Goal: Transaction & Acquisition: Purchase product/service

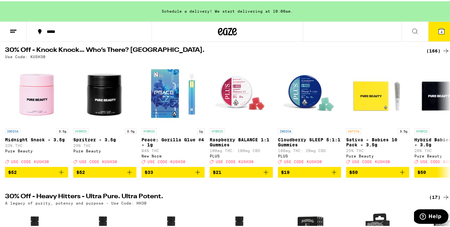
scroll to position [71, 0]
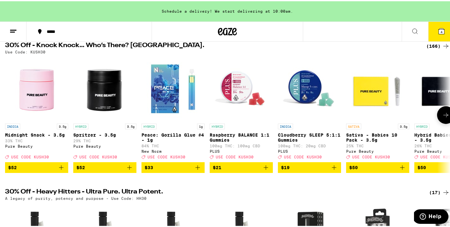
click at [437, 119] on button at bounding box center [446, 114] width 18 height 18
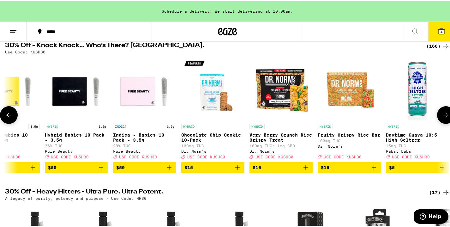
scroll to position [0, 371]
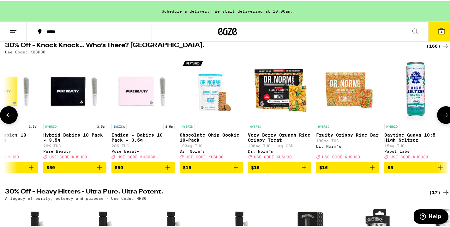
click at [437, 119] on button at bounding box center [446, 114] width 18 height 18
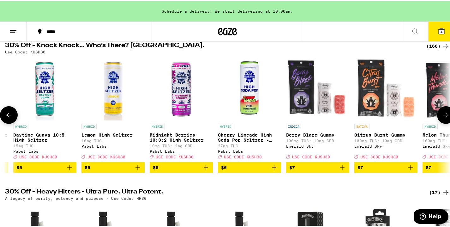
click at [437, 119] on button at bounding box center [446, 114] width 18 height 18
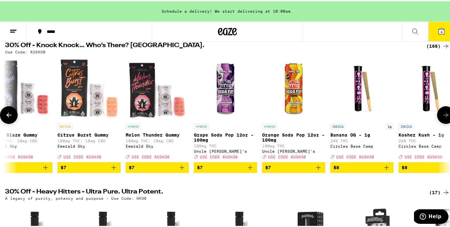
scroll to position [0, 1112]
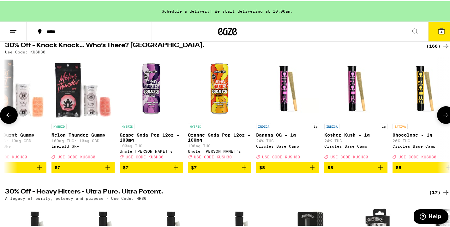
click at [437, 119] on button at bounding box center [446, 114] width 18 height 18
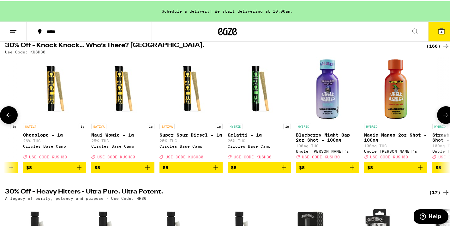
scroll to position [0, 1483]
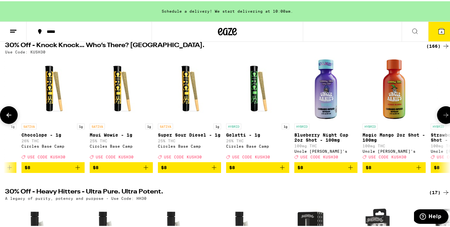
click at [437, 119] on button at bounding box center [446, 114] width 18 height 18
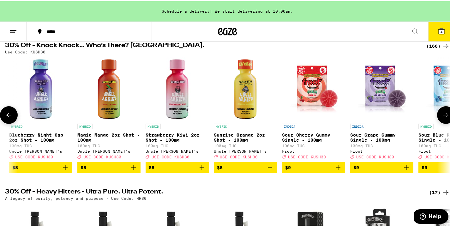
scroll to position [0, 1854]
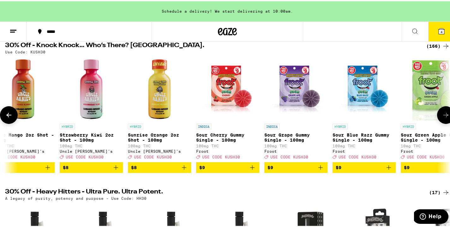
click at [437, 119] on button at bounding box center [446, 114] width 18 height 18
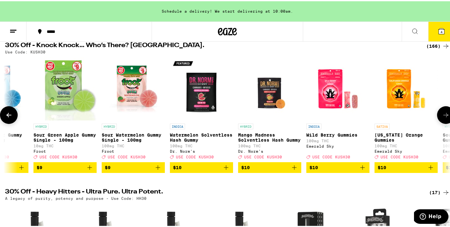
scroll to position [0, 2225]
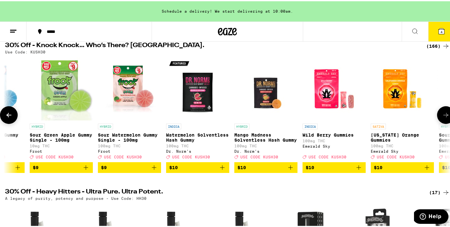
click at [437, 119] on button at bounding box center [446, 114] width 18 height 18
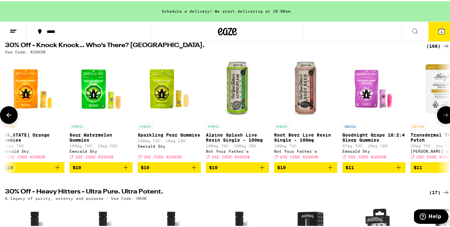
scroll to position [0, 2595]
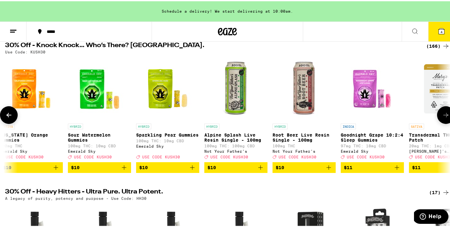
click at [437, 119] on button at bounding box center [446, 114] width 18 height 18
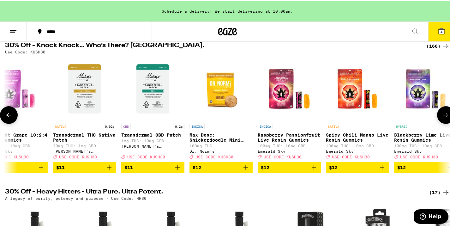
scroll to position [0, 2966]
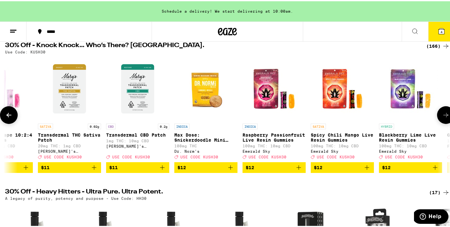
click at [442, 116] on icon at bounding box center [446, 114] width 8 height 8
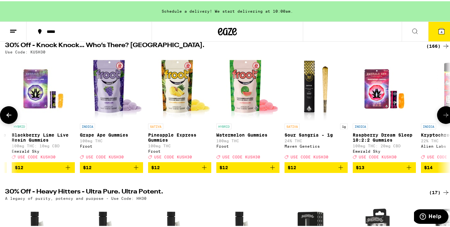
scroll to position [0, 3337]
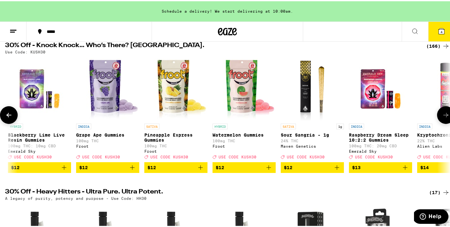
click at [442, 116] on icon at bounding box center [446, 114] width 8 height 8
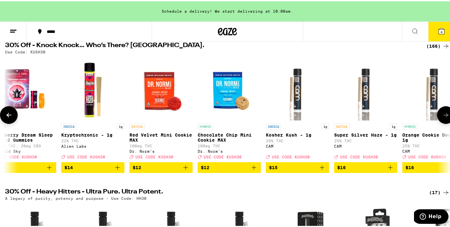
scroll to position [0, 3708]
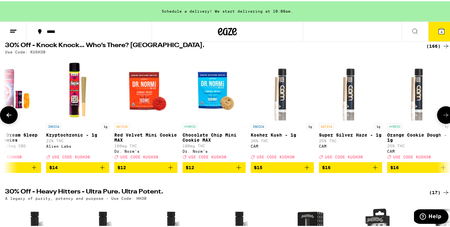
click at [442, 116] on icon at bounding box center [446, 114] width 8 height 8
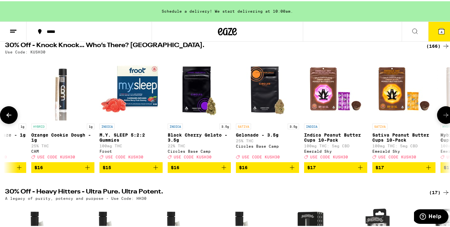
scroll to position [0, 4079]
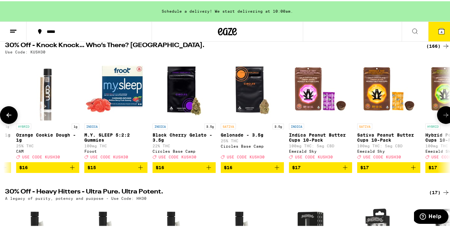
click at [442, 116] on icon at bounding box center [446, 114] width 8 height 8
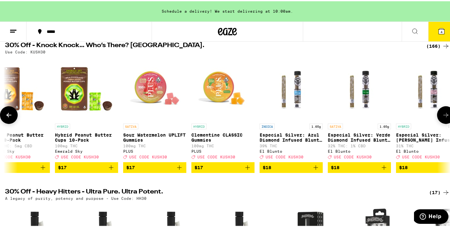
scroll to position [0, 4449]
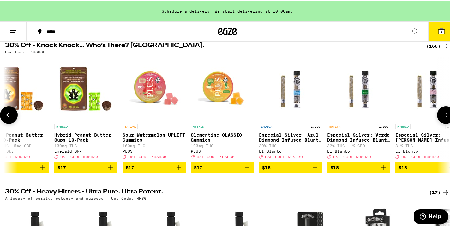
click at [442, 116] on icon at bounding box center [446, 114] width 8 height 8
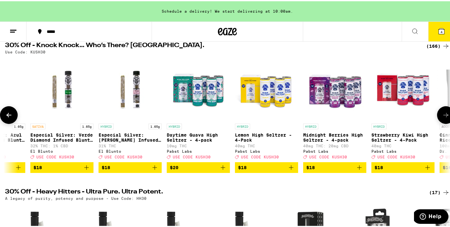
scroll to position [0, 4820]
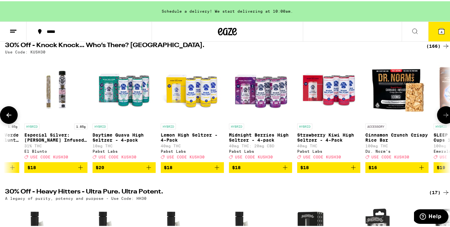
click at [442, 116] on icon at bounding box center [446, 114] width 8 height 8
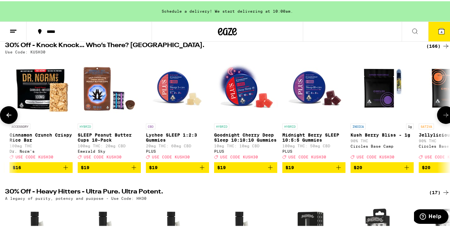
scroll to position [0, 5191]
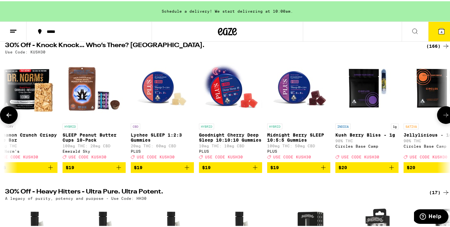
click at [442, 116] on icon at bounding box center [446, 114] width 8 height 8
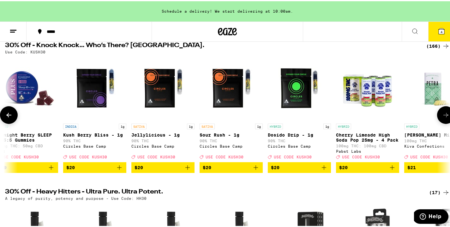
scroll to position [0, 5562]
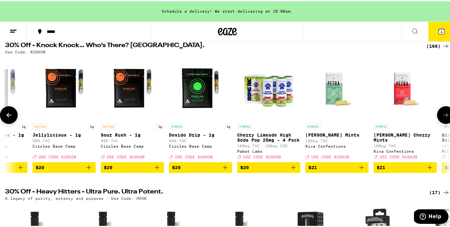
click at [442, 116] on icon at bounding box center [446, 114] width 8 height 8
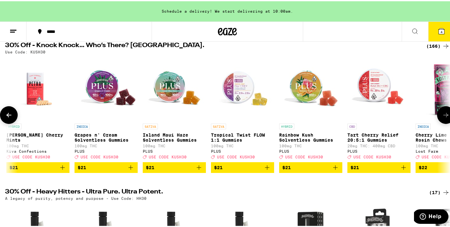
scroll to position [0, 5933]
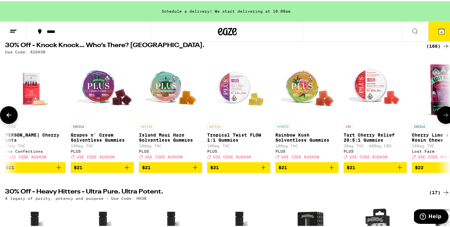
click at [442, 116] on icon at bounding box center [446, 114] width 8 height 8
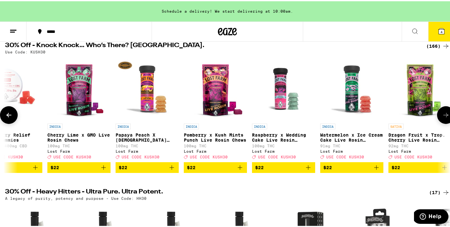
scroll to position [0, 6303]
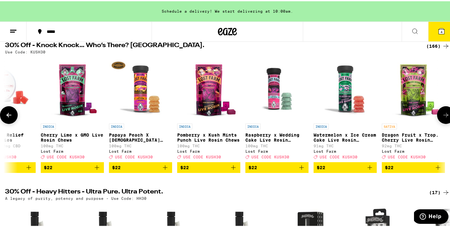
click at [442, 116] on icon at bounding box center [446, 114] width 8 height 8
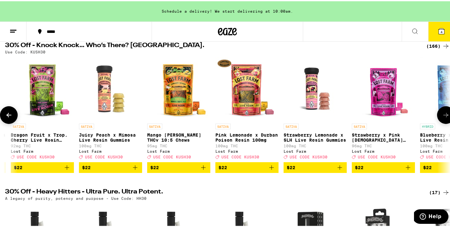
click at [442, 116] on icon at bounding box center [446, 114] width 8 height 8
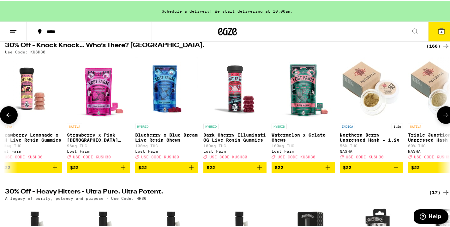
scroll to position [0, 7045]
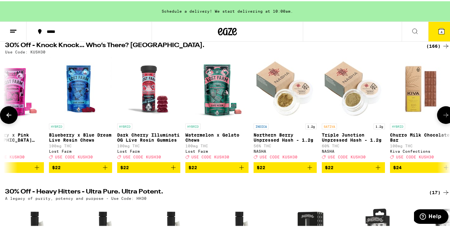
click at [442, 116] on icon at bounding box center [446, 114] width 8 height 8
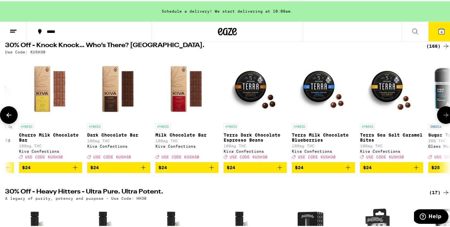
click at [442, 116] on icon at bounding box center [446, 114] width 8 height 8
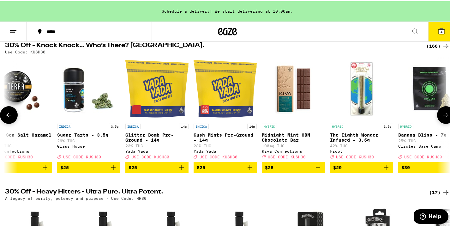
click at [442, 116] on icon at bounding box center [446, 114] width 8 height 8
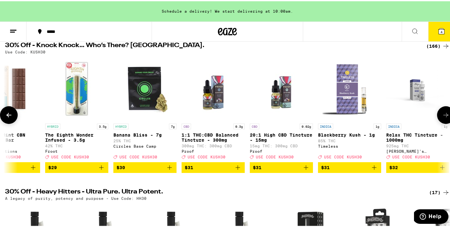
scroll to position [0, 8157]
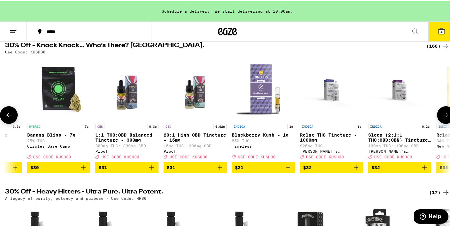
click at [9, 117] on icon at bounding box center [9, 114] width 8 height 8
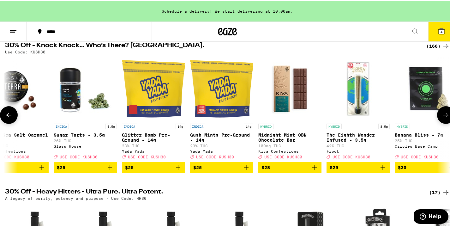
scroll to position [0, 7786]
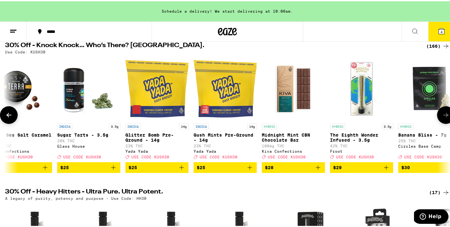
click at [443, 116] on icon at bounding box center [445, 113] width 5 height 4
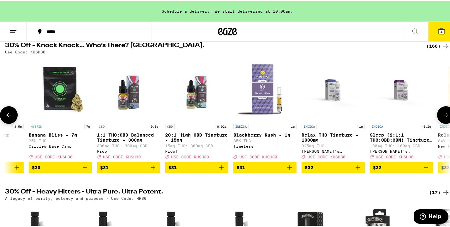
scroll to position [0, 8157]
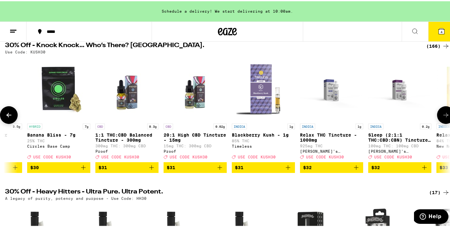
click at [262, 96] on img "Open page for Blackberry Kush - 1g from Timeless" at bounding box center [263, 87] width 63 height 63
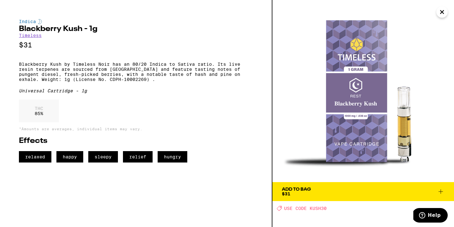
click at [446, 13] on button "Close" at bounding box center [442, 11] width 11 height 11
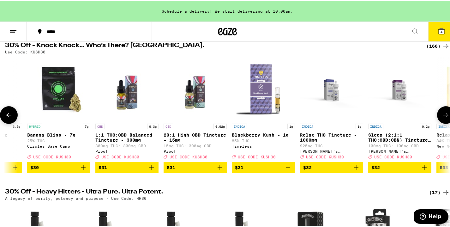
click at [443, 116] on icon at bounding box center [446, 114] width 8 height 8
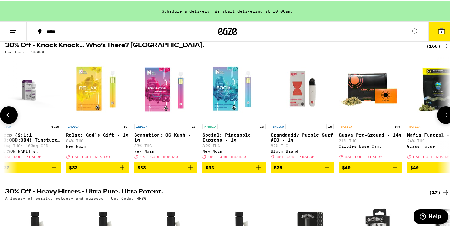
scroll to position [0, 8528]
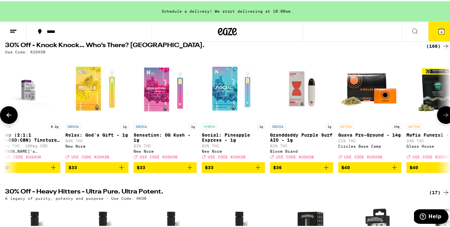
click at [91, 81] on img "Open page for Relax: God's Gift - 1g from New Norm" at bounding box center [96, 87] width 63 height 63
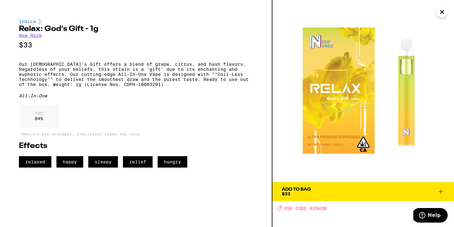
click at [441, 13] on icon "Close" at bounding box center [442, 11] width 3 height 3
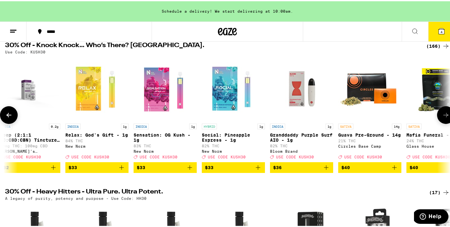
click at [295, 91] on img "Open page for Granddaddy Purple Surf AIO - 1g from Bloom Brand" at bounding box center [301, 87] width 63 height 63
click at [442, 116] on icon at bounding box center [446, 114] width 8 height 8
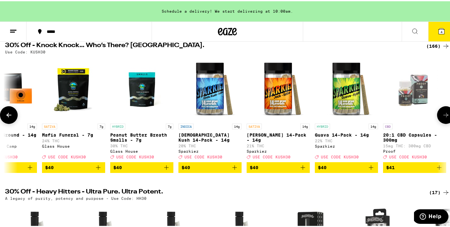
scroll to position [0, 8899]
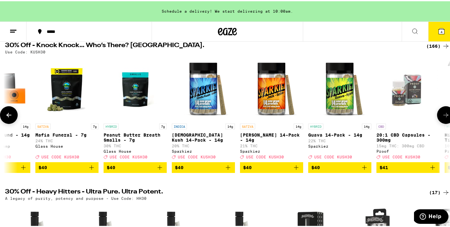
click at [9, 117] on icon at bounding box center [9, 114] width 8 height 8
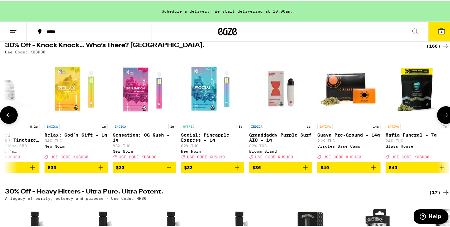
scroll to position [0, 8528]
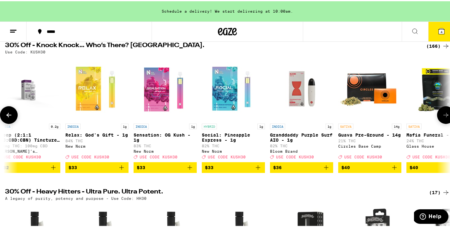
click at [442, 117] on icon at bounding box center [446, 114] width 8 height 8
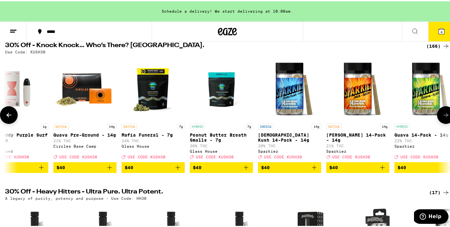
scroll to position [0, 8899]
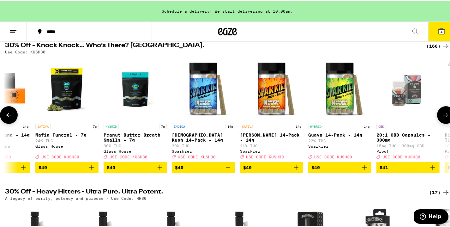
click at [442, 117] on icon at bounding box center [446, 114] width 8 height 8
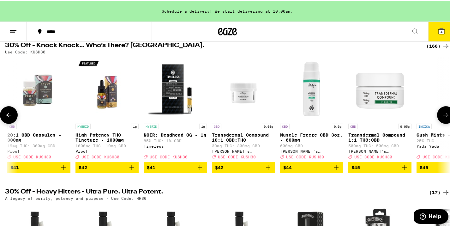
scroll to position [0, 9270]
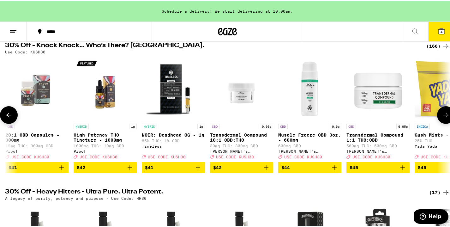
click at [442, 117] on icon at bounding box center [446, 114] width 8 height 8
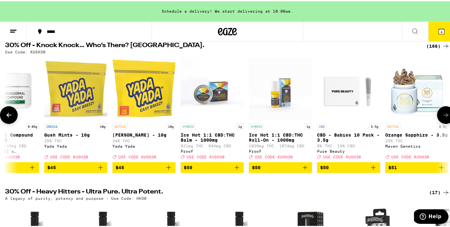
scroll to position [0, 9640]
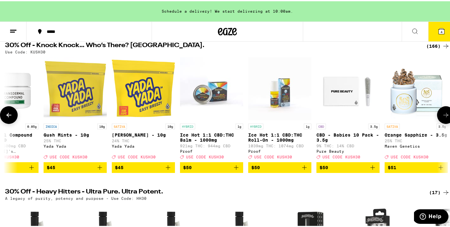
click at [442, 117] on icon at bounding box center [446, 114] width 8 height 8
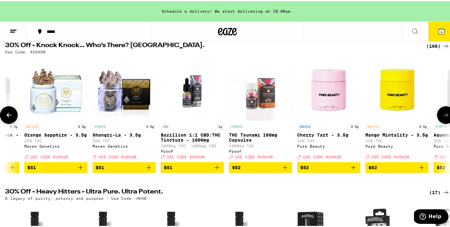
scroll to position [0, 10011]
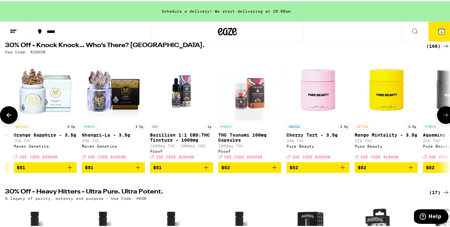
click at [442, 117] on icon at bounding box center [446, 114] width 8 height 8
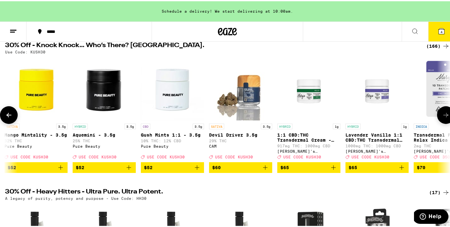
scroll to position [0, 10382]
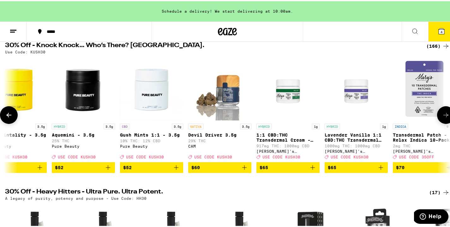
click at [442, 117] on icon at bounding box center [446, 114] width 8 height 8
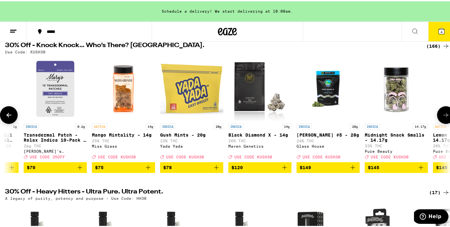
scroll to position [0, 10753]
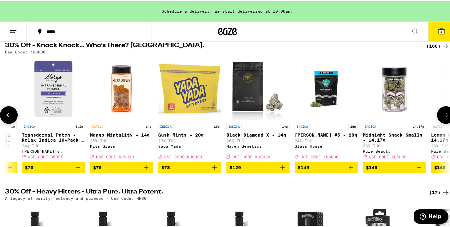
click at [442, 117] on icon at bounding box center [446, 114] width 8 height 8
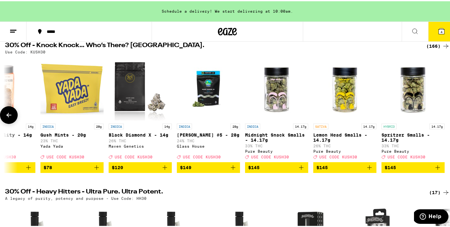
scroll to position [0, 10875]
click at [14, 114] on button at bounding box center [9, 114] width 18 height 18
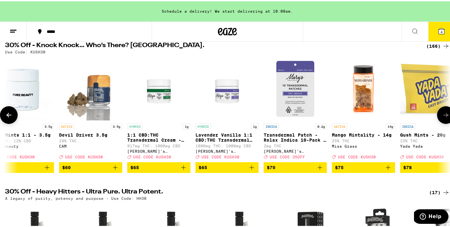
scroll to position [0, 10504]
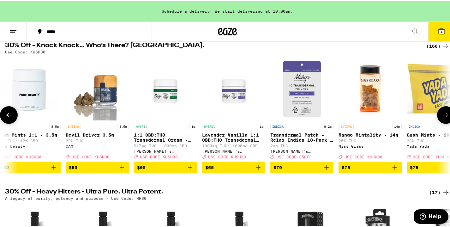
click at [14, 114] on button at bounding box center [9, 114] width 18 height 18
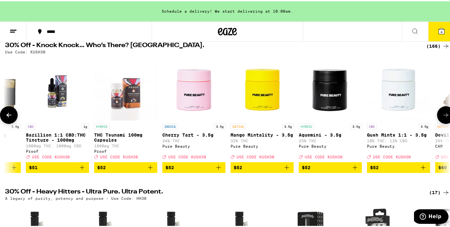
scroll to position [0, 10134]
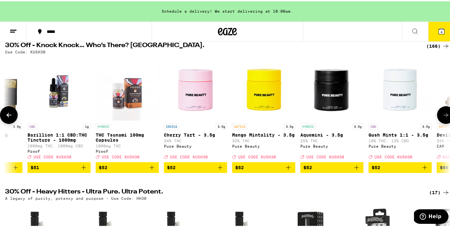
click at [133, 99] on img "Open page for THC Tsunami 100mg Capsules from Proof" at bounding box center [127, 87] width 63 height 63
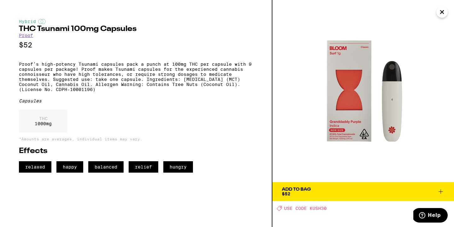
click at [442, 13] on icon "Close" at bounding box center [442, 11] width 3 height 3
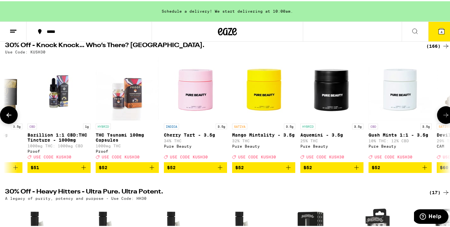
click at [122, 109] on img "Open page for THC Tsunami 100mg Capsules from Proof" at bounding box center [127, 87] width 63 height 63
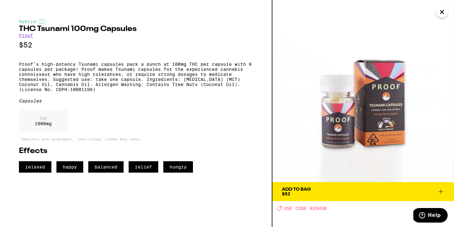
click at [445, 13] on icon "Close" at bounding box center [443, 11] width 8 height 9
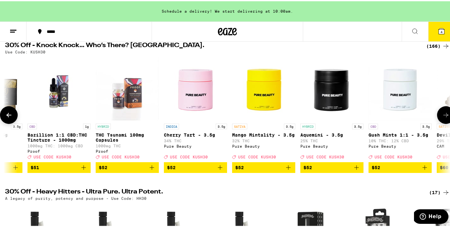
click at [56, 92] on img "Open page for Bazillion 1:1 CBD:THC Tincture - 1000mg from Proof" at bounding box center [58, 87] width 63 height 63
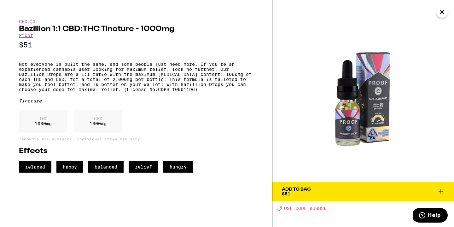
click at [441, 12] on icon "Close" at bounding box center [443, 11] width 8 height 9
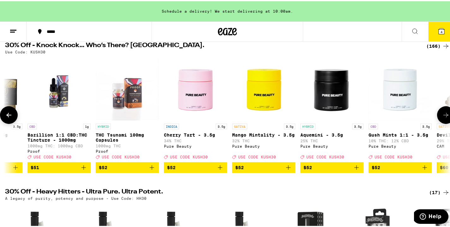
click at [14, 119] on button at bounding box center [9, 114] width 18 height 18
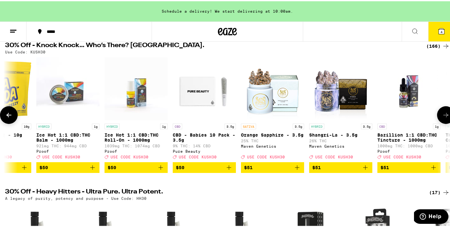
scroll to position [0, 9763]
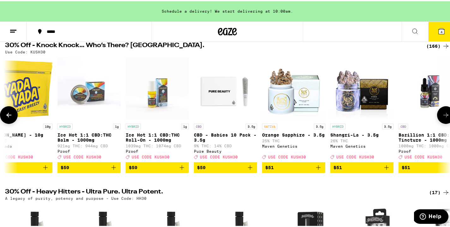
click at [6, 115] on icon at bounding box center [9, 114] width 8 height 8
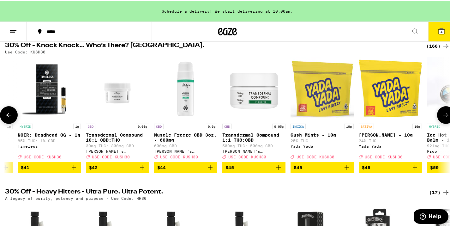
scroll to position [0, 9392]
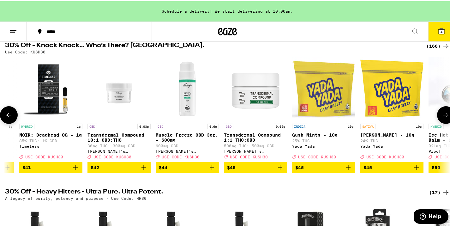
click at [76, 168] on icon "Add to bag" at bounding box center [75, 166] width 4 height 4
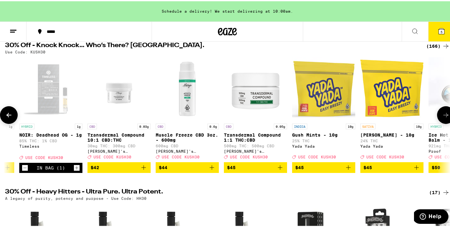
click at [11, 117] on icon at bounding box center [9, 114] width 8 height 8
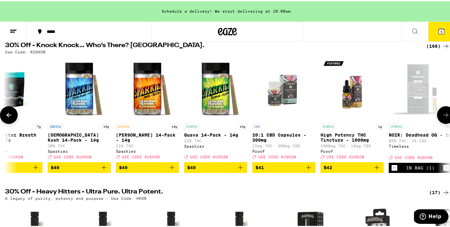
scroll to position [0, 9021]
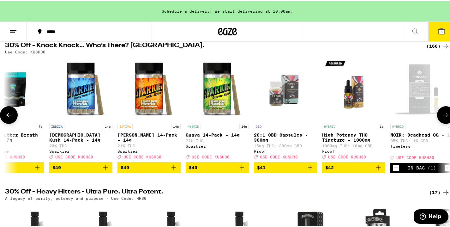
click at [5, 117] on icon at bounding box center [9, 114] width 8 height 8
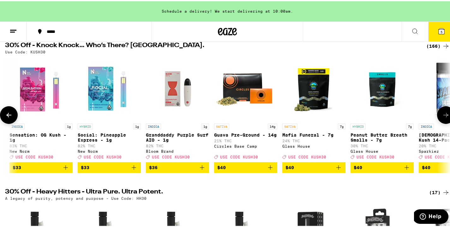
scroll to position [0, 8650]
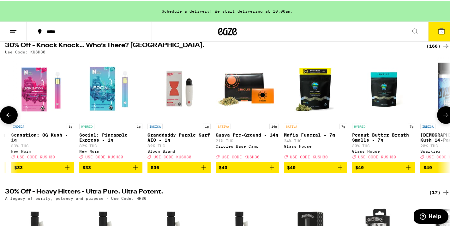
click at [5, 117] on icon at bounding box center [9, 114] width 8 height 8
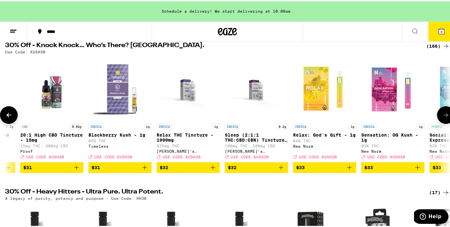
scroll to position [0, 8280]
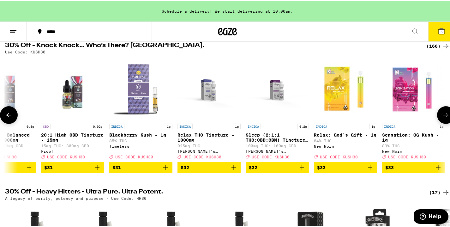
click at [166, 170] on icon "Add to bag" at bounding box center [166, 166] width 8 height 8
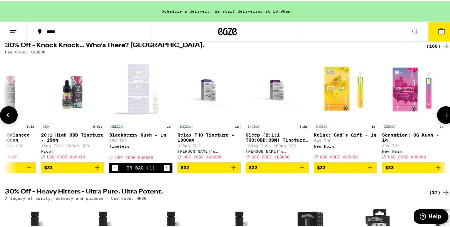
click at [8, 115] on icon at bounding box center [9, 114] width 8 height 8
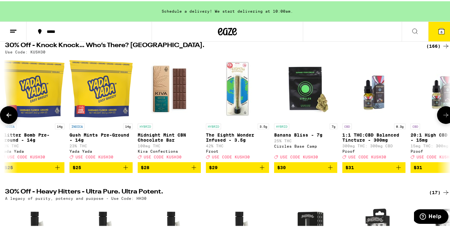
scroll to position [0, 7909]
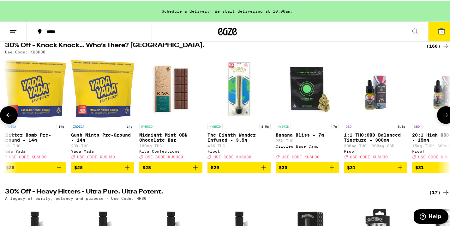
click at [8, 115] on icon at bounding box center [9, 114] width 8 height 8
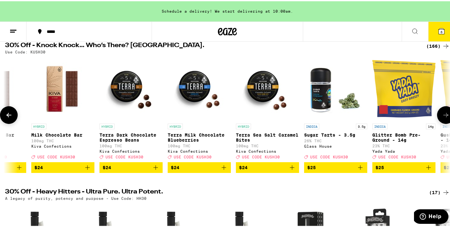
scroll to position [0, 7538]
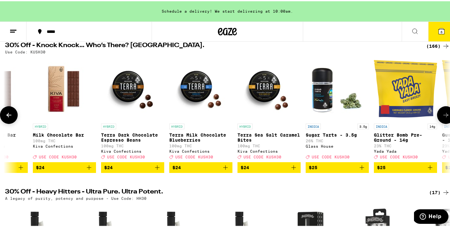
click at [10, 117] on icon at bounding box center [9, 114] width 8 height 8
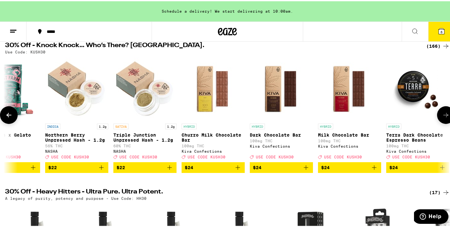
scroll to position [0, 7167]
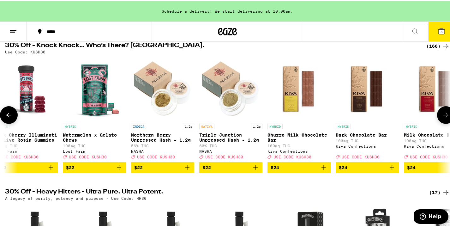
click at [10, 117] on icon at bounding box center [9, 114] width 8 height 8
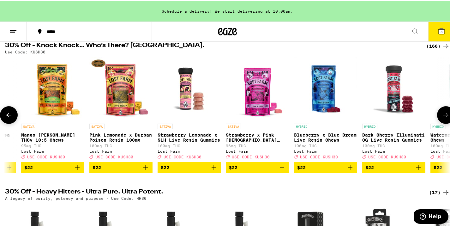
scroll to position [0, 6797]
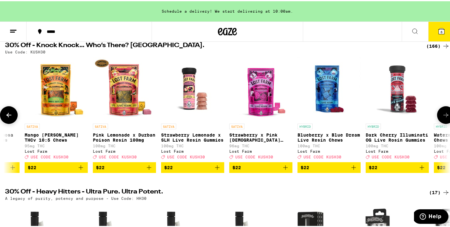
click at [445, 120] on button at bounding box center [446, 114] width 18 height 18
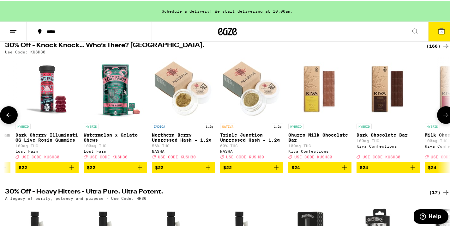
scroll to position [0, 7167]
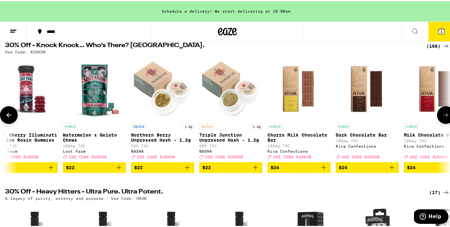
click at [11, 113] on icon at bounding box center [9, 114] width 8 height 8
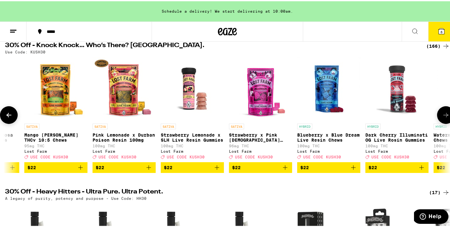
scroll to position [0, 6797]
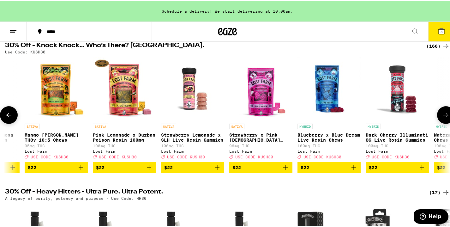
click at [422, 170] on icon "Add to bag" at bounding box center [422, 166] width 8 height 8
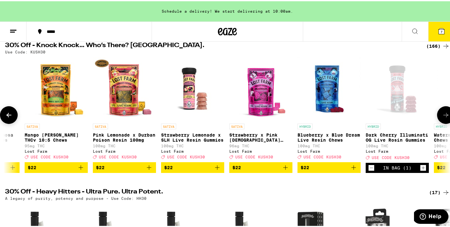
click at [287, 169] on icon "Add to bag" at bounding box center [285, 166] width 8 height 8
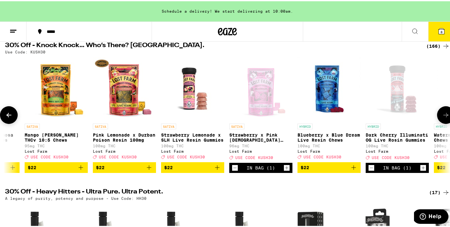
click at [217, 170] on icon "Add to bag" at bounding box center [217, 166] width 8 height 8
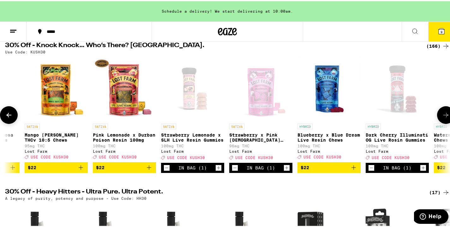
click at [9, 120] on button at bounding box center [9, 114] width 18 height 18
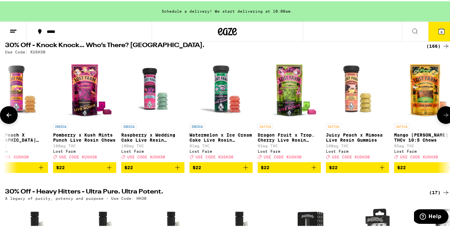
scroll to position [0, 6426]
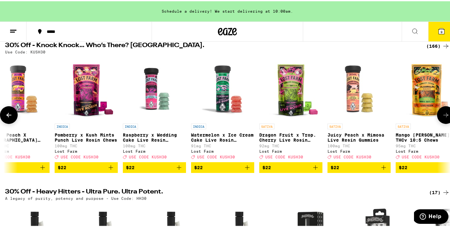
click at [316, 170] on icon "Add to bag" at bounding box center [315, 166] width 8 height 8
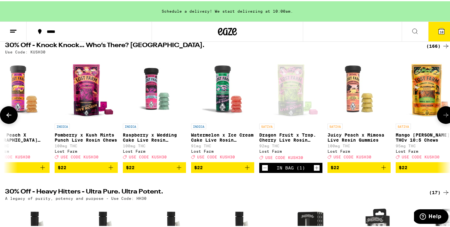
click at [2, 117] on button at bounding box center [9, 114] width 18 height 18
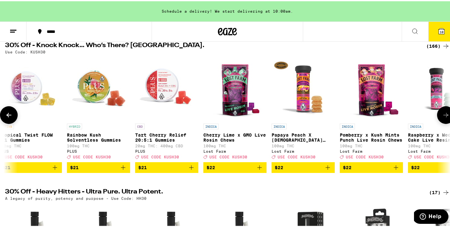
scroll to position [0, 6055]
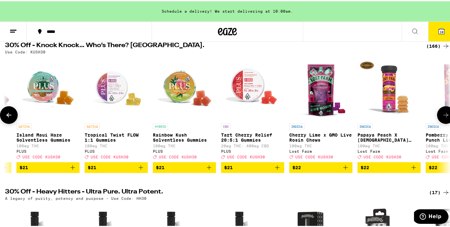
click at [2, 117] on button at bounding box center [9, 114] width 18 height 18
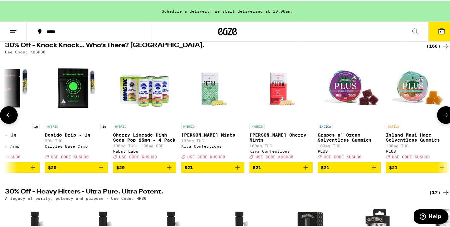
scroll to position [0, 5684]
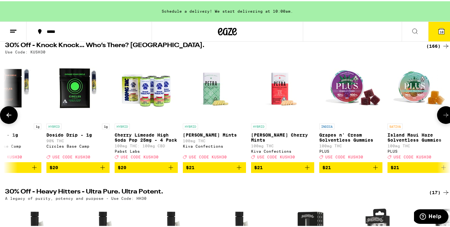
click at [6, 117] on icon at bounding box center [9, 114] width 8 height 8
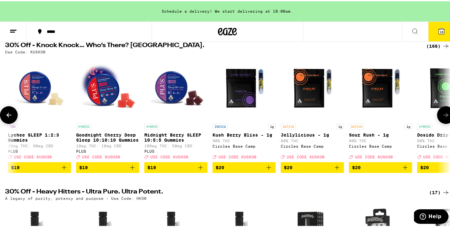
scroll to position [0, 5313]
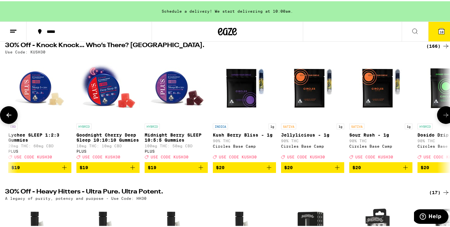
click at [6, 117] on icon at bounding box center [9, 114] width 8 height 8
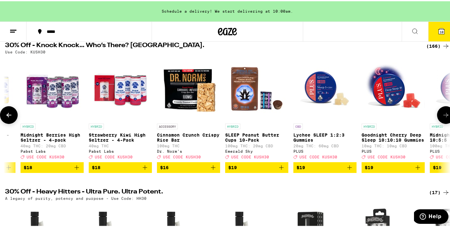
scroll to position [0, 4943]
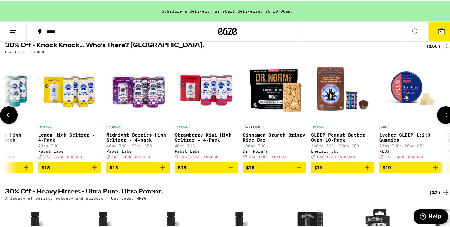
click at [6, 117] on icon at bounding box center [9, 114] width 8 height 8
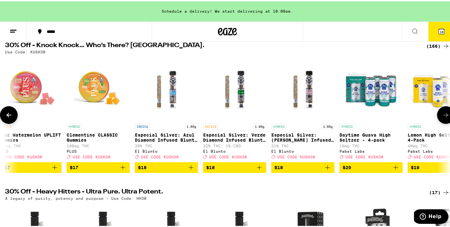
scroll to position [0, 4572]
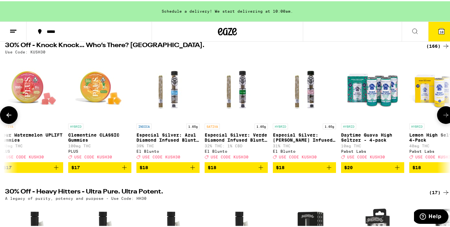
click at [328, 170] on icon "Add to bag" at bounding box center [329, 166] width 8 height 8
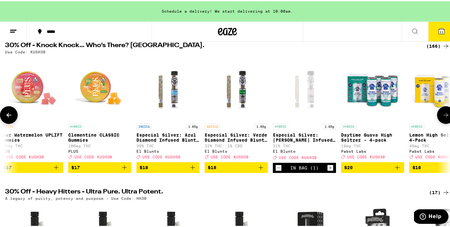
click at [328, 170] on icon "Increment" at bounding box center [330, 167] width 6 height 8
click at [5, 116] on icon at bounding box center [9, 114] width 8 height 8
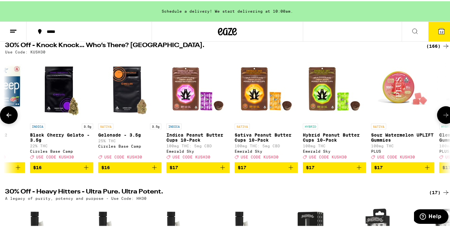
click at [5, 116] on icon at bounding box center [9, 114] width 8 height 8
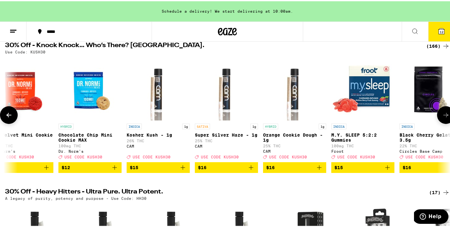
scroll to position [0, 3830]
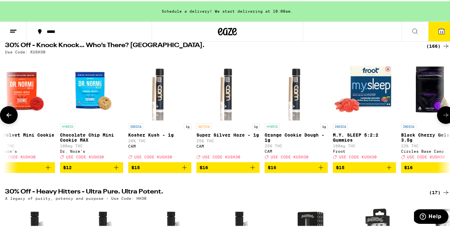
click at [5, 116] on icon at bounding box center [9, 114] width 8 height 8
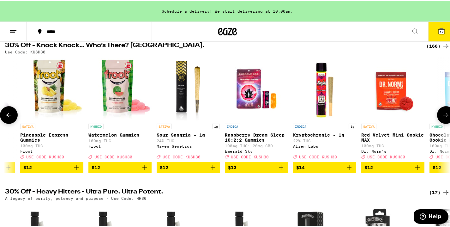
scroll to position [0, 3459]
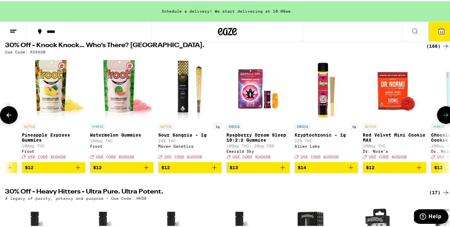
click at [5, 116] on icon at bounding box center [9, 114] width 8 height 8
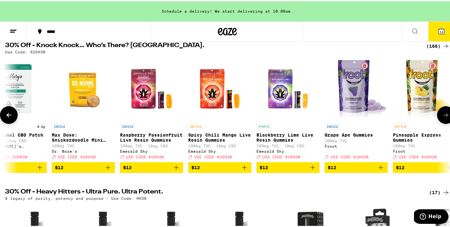
click at [5, 116] on icon at bounding box center [9, 114] width 8 height 8
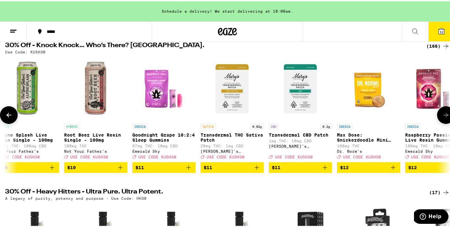
scroll to position [0, 2718]
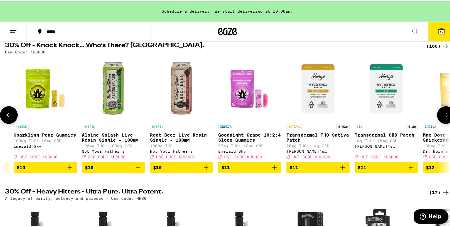
click at [5, 116] on icon at bounding box center [9, 114] width 8 height 8
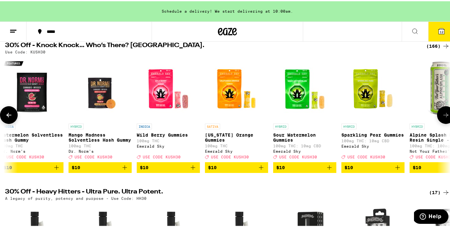
scroll to position [0, 2347]
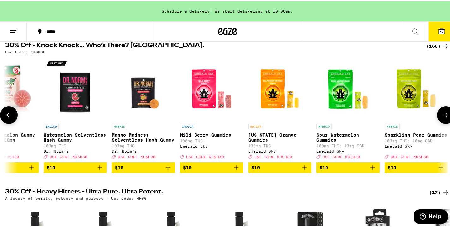
click at [5, 116] on icon at bounding box center [9, 114] width 8 height 8
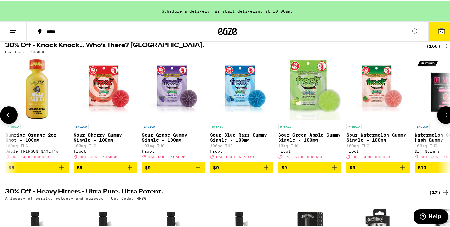
click at [5, 115] on icon at bounding box center [9, 114] width 8 height 8
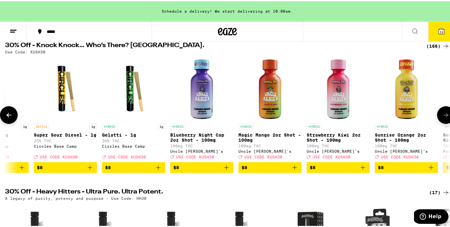
scroll to position [0, 1606]
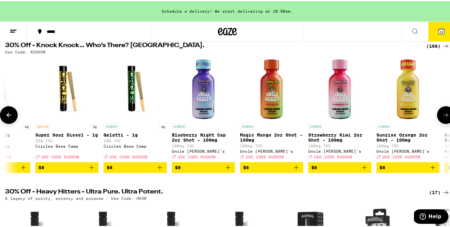
click at [5, 115] on icon at bounding box center [9, 114] width 8 height 8
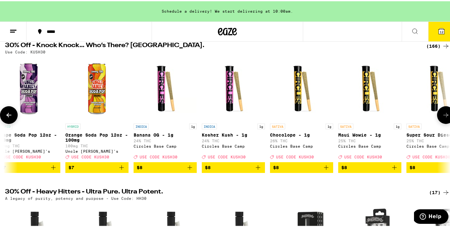
click at [5, 115] on icon at bounding box center [9, 114] width 8 height 8
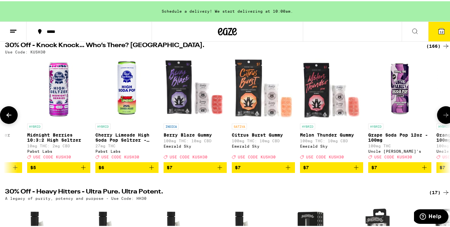
click at [5, 115] on icon at bounding box center [9, 114] width 8 height 8
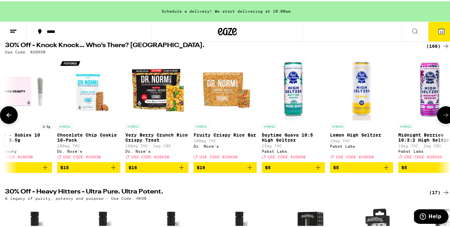
click at [5, 115] on icon at bounding box center [9, 114] width 8 height 8
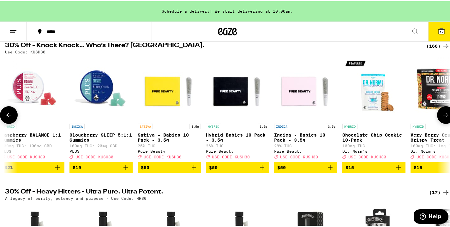
scroll to position [0, 122]
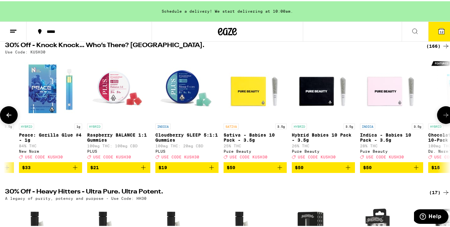
click at [5, 115] on icon at bounding box center [9, 114] width 8 height 8
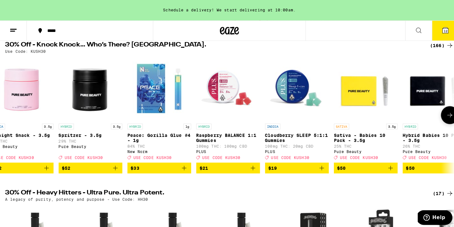
scroll to position [0, 0]
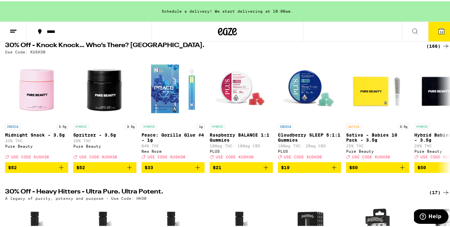
click at [437, 27] on icon at bounding box center [441, 30] width 8 height 8
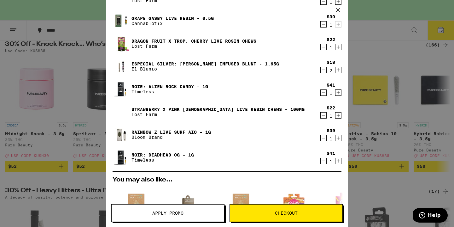
scroll to position [133, 0]
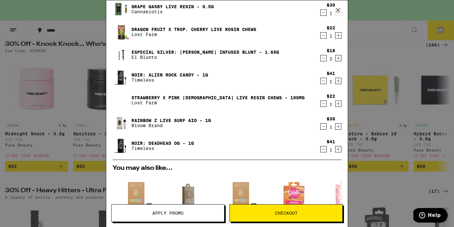
click at [321, 128] on icon "Decrement" at bounding box center [324, 126] width 6 height 8
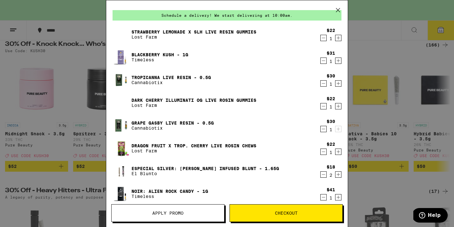
scroll to position [17, 0]
click at [321, 84] on icon "Decrement" at bounding box center [324, 84] width 6 height 8
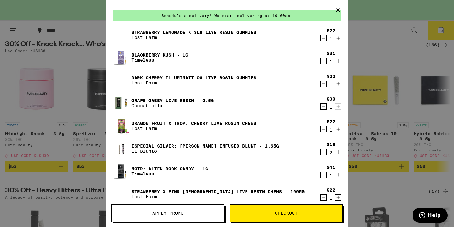
click at [321, 108] on icon "Decrement" at bounding box center [324, 107] width 6 height 8
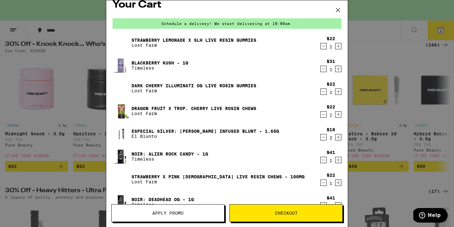
scroll to position [0, 0]
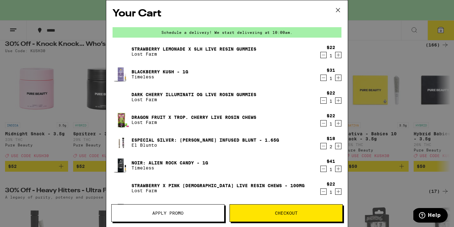
click at [149, 94] on link "Dark Cherry Illuminati OG Live Rosin Gummies" at bounding box center [194, 94] width 125 height 5
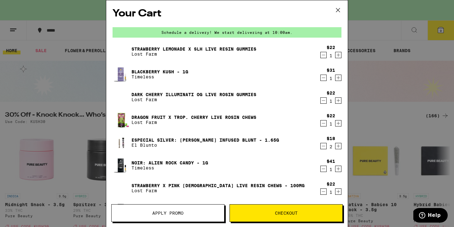
scroll to position [71, 0]
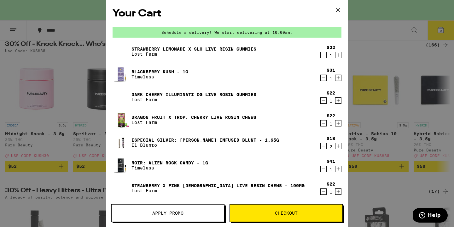
click at [156, 115] on link "Dragon Fruit x Trop. Cherry Live Rosin Chews" at bounding box center [194, 117] width 125 height 5
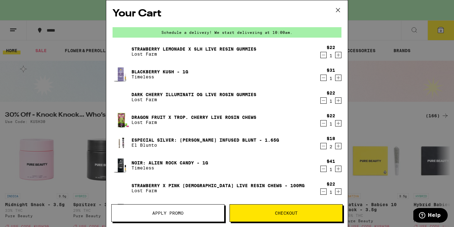
scroll to position [71, 0]
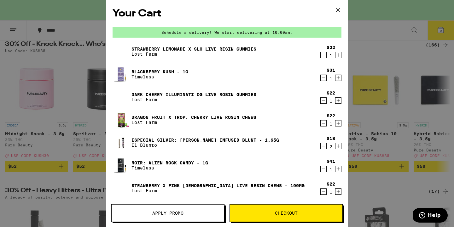
click at [321, 55] on icon "Decrement" at bounding box center [324, 55] width 6 height 8
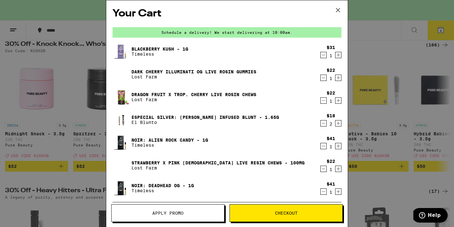
click at [184, 163] on link "Strawberry x Pink [DEMOGRAPHIC_DATA] Live Resin Chews - 100mg" at bounding box center [218, 162] width 173 height 5
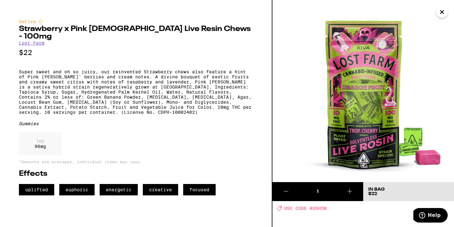
scroll to position [71, 0]
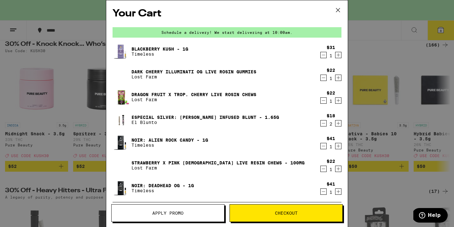
click at [321, 169] on icon "Decrement" at bounding box center [324, 169] width 6 height 8
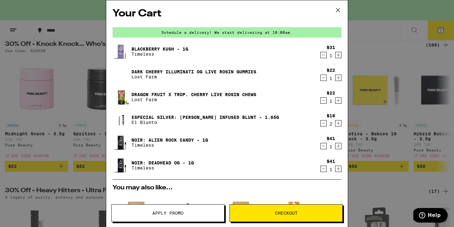
click at [164, 161] on link "NOIR: Deadhead OG - 1g" at bounding box center [163, 162] width 62 height 5
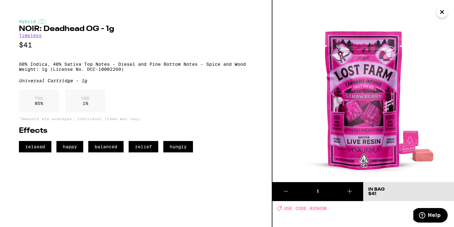
scroll to position [71, 0]
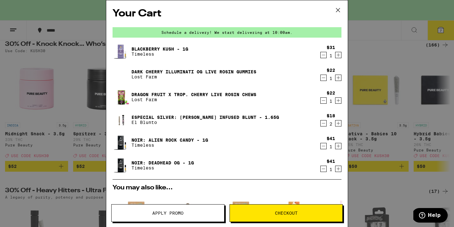
click at [170, 70] on link "Dark Cherry Illuminati OG Live Rosin Gummies" at bounding box center [194, 71] width 125 height 5
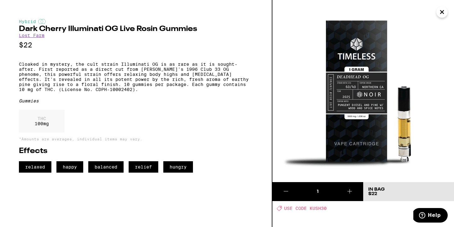
scroll to position [71, 0]
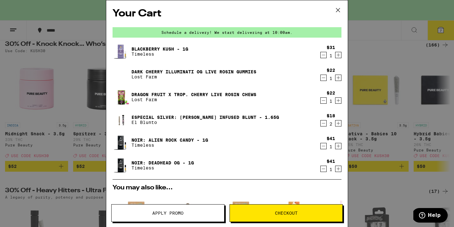
click at [170, 94] on link "Dragon Fruit x Trop. Cherry Live Rosin Chews" at bounding box center [194, 94] width 125 height 5
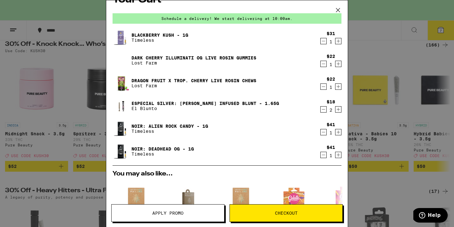
scroll to position [14, 0]
click at [152, 147] on link "NOIR: Deadhead OG - 1g" at bounding box center [163, 148] width 62 height 5
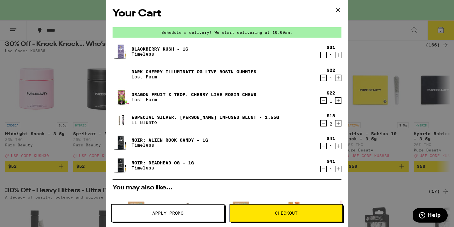
click at [338, 7] on icon at bounding box center [338, 9] width 9 height 9
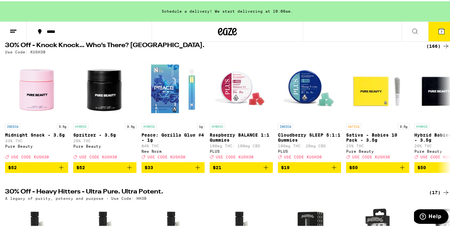
click at [438, 30] on icon at bounding box center [441, 30] width 6 height 6
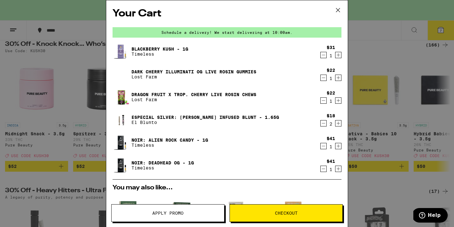
click at [165, 46] on link "Blackberry Kush - 1g" at bounding box center [160, 48] width 57 height 5
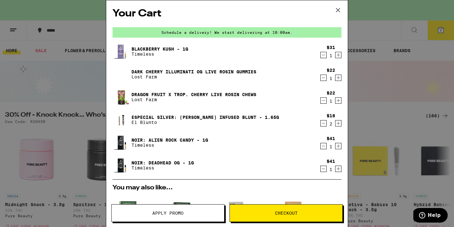
scroll to position [71, 0]
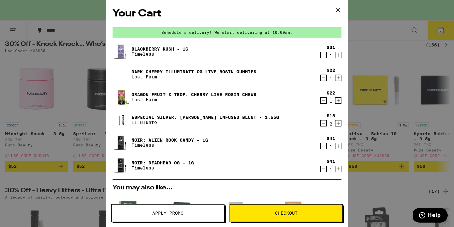
click at [166, 70] on link "Dark Cherry Illuminati OG Live Rosin Gummies" at bounding box center [194, 71] width 125 height 5
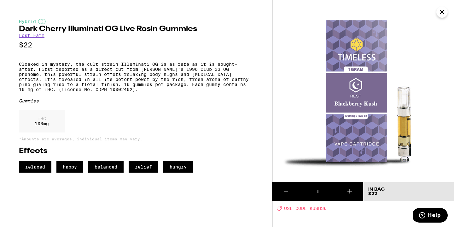
scroll to position [71, 0]
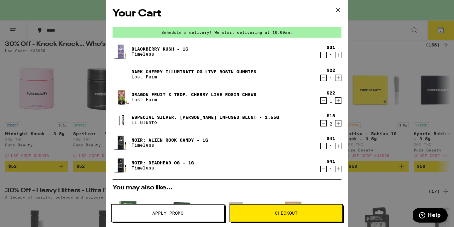
click at [321, 146] on icon "Decrement" at bounding box center [324, 146] width 6 height 8
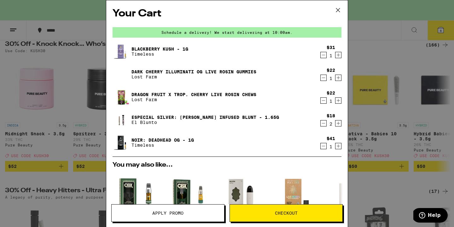
click at [155, 49] on link "Blackberry Kush - 1g" at bounding box center [160, 48] width 57 height 5
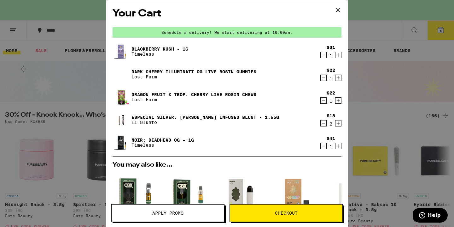
scroll to position [71, 0]
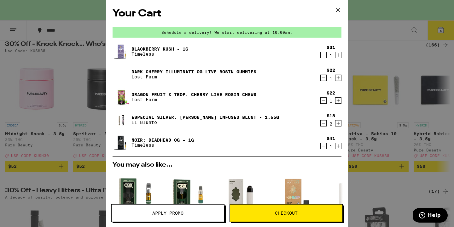
click at [157, 139] on link "NOIR: Deadhead OG - 1g" at bounding box center [163, 139] width 62 height 5
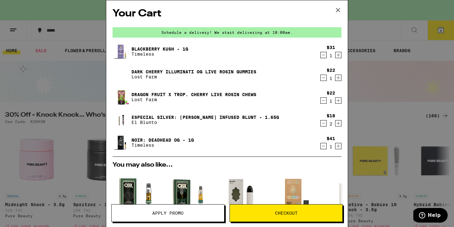
scroll to position [71, 0]
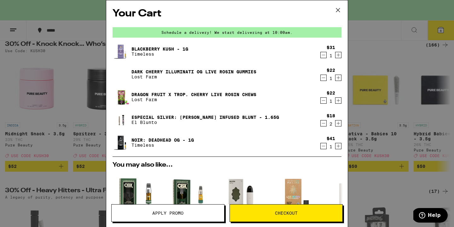
click at [157, 95] on link "Dragon Fruit x Trop. Cherry Live Rosin Chews" at bounding box center [194, 94] width 125 height 5
